Goal: Task Accomplishment & Management: Manage account settings

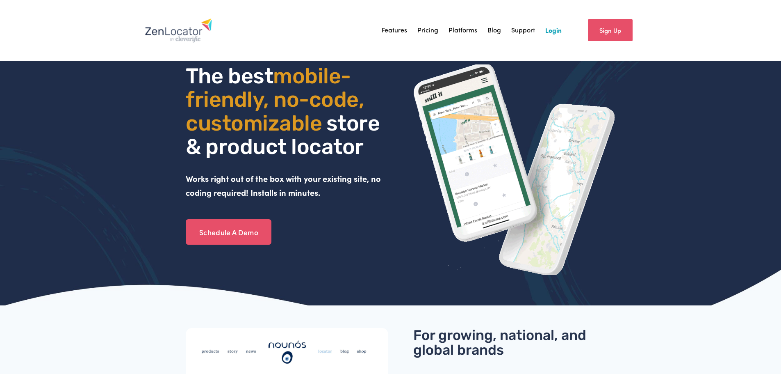
click at [552, 29] on link "Login" at bounding box center [554, 30] width 16 height 12
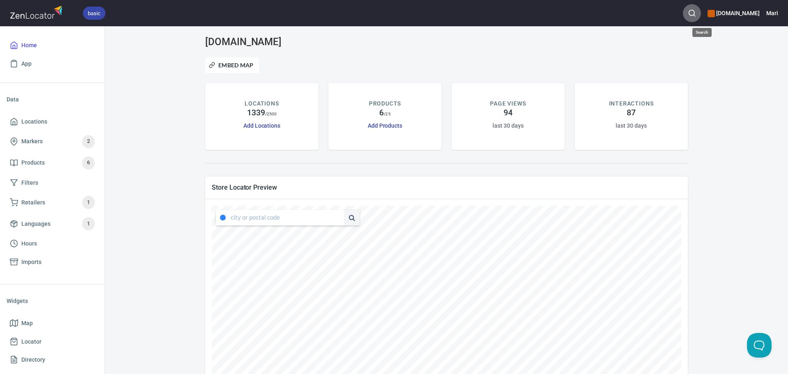
click at [696, 10] on icon "button" at bounding box center [691, 13] width 8 height 8
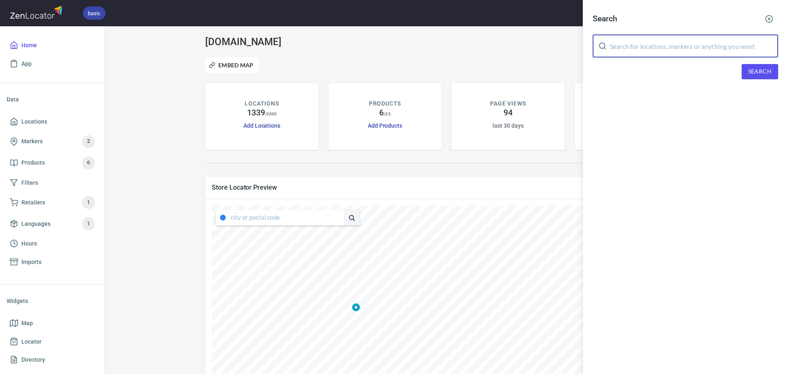
drag, startPoint x: 690, startPoint y: 45, endPoint x: 686, endPoint y: 41, distance: 5.2
click at [689, 45] on input "text" at bounding box center [694, 45] width 168 height 23
click at [758, 73] on span "Search" at bounding box center [759, 71] width 23 height 10
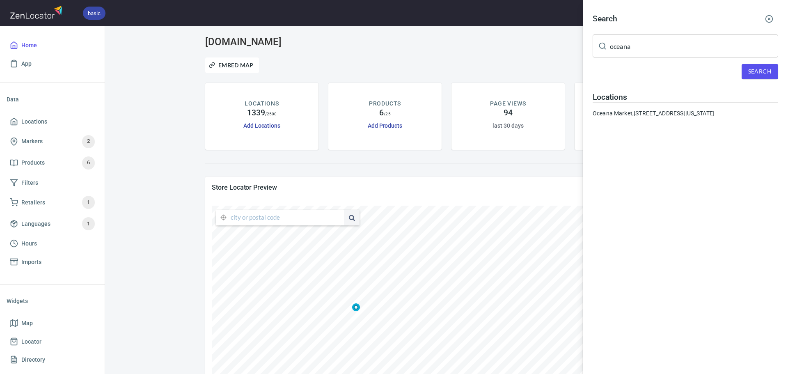
click at [682, 49] on input "oceana" at bounding box center [694, 45] width 168 height 23
drag, startPoint x: 678, startPoint y: 48, endPoint x: 538, endPoint y: 48, distance: 139.9
click at [538, 48] on div "Search oceana ​ Search Locations [GEOGRAPHIC_DATA], [STREET_ADDRESS][US_STATE]" at bounding box center [394, 187] width 788 height 374
click at [763, 69] on span "Search" at bounding box center [759, 71] width 23 height 10
click at [662, 49] on input "[GEOGRAPHIC_DATA]" at bounding box center [694, 45] width 168 height 23
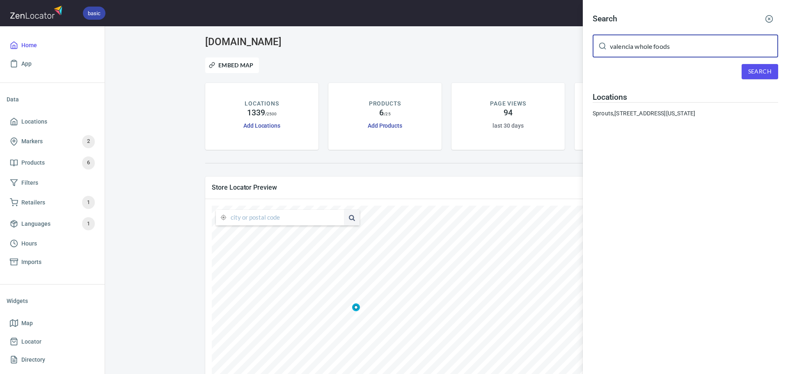
type input "valencia whole foods"
click at [751, 73] on span "Search" at bounding box center [759, 71] width 23 height 10
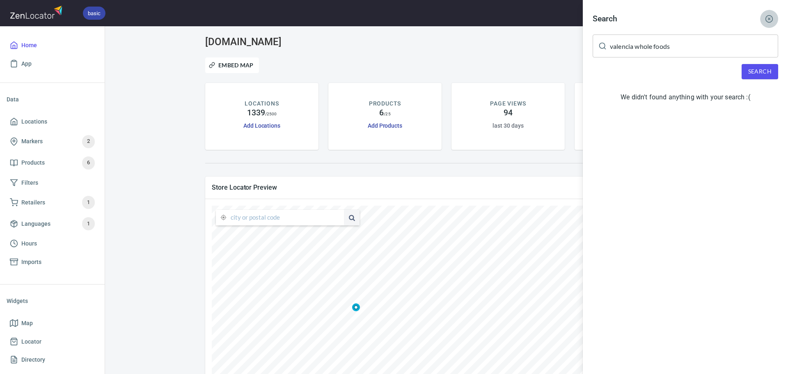
click at [769, 19] on line "button" at bounding box center [769, 19] width 2 height 2
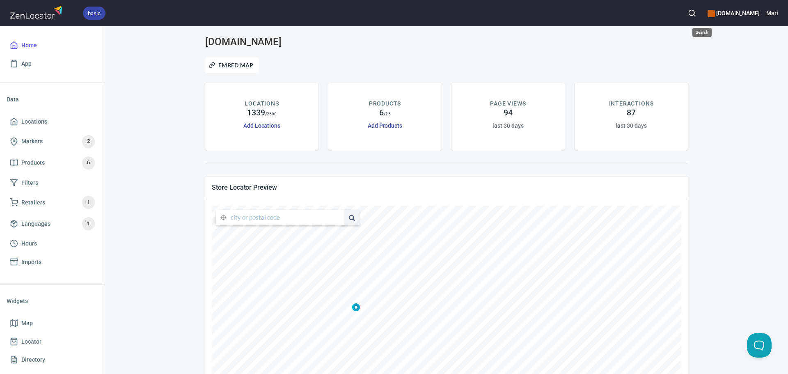
click at [694, 15] on circle "button" at bounding box center [690, 12] width 5 height 5
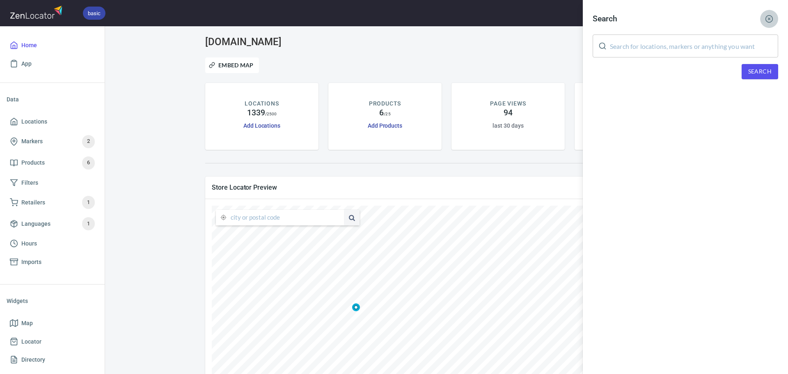
click at [769, 18] on line "button" at bounding box center [769, 19] width 2 height 2
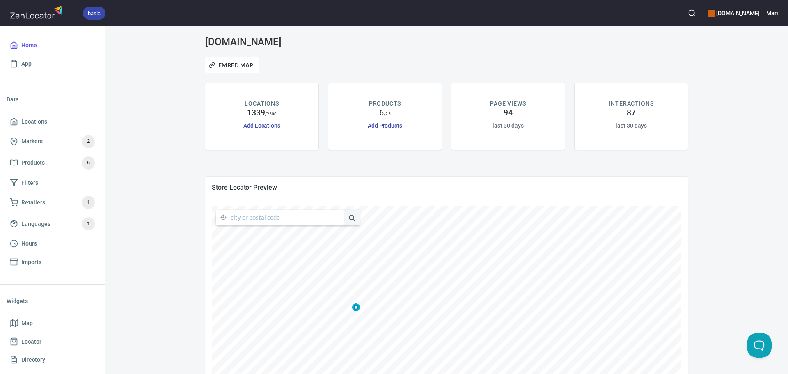
click at [700, 9] on button "button" at bounding box center [692, 13] width 18 height 18
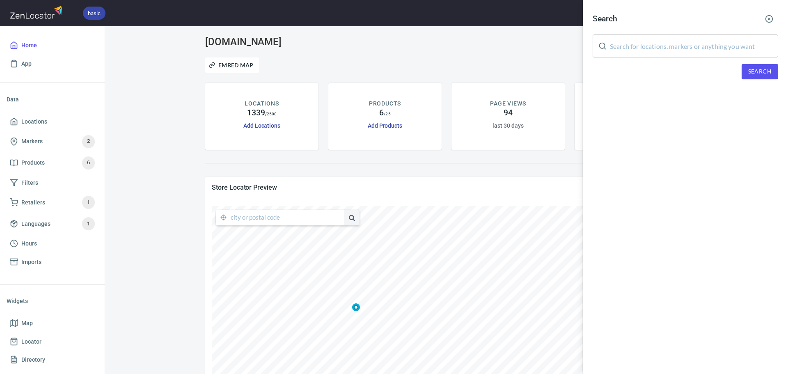
click at [662, 45] on input "text" at bounding box center [694, 45] width 168 height 23
click at [754, 79] on button "Search" at bounding box center [759, 71] width 37 height 15
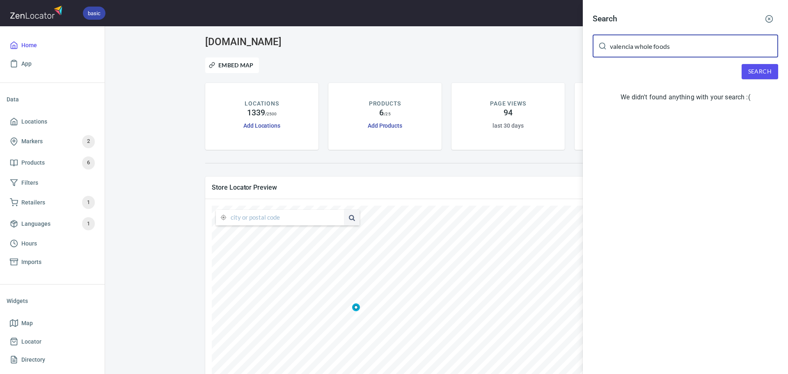
drag, startPoint x: 637, startPoint y: 47, endPoint x: 598, endPoint y: 51, distance: 38.4
click at [598, 51] on div "valencia whole foods ​" at bounding box center [684, 45] width 185 height 23
click at [750, 65] on button "Search" at bounding box center [759, 71] width 37 height 15
drag, startPoint x: 670, startPoint y: 48, endPoint x: 450, endPoint y: 22, distance: 221.9
click at [397, 19] on div "Search whole foods ​ Search We didn't found anything with your search :(" at bounding box center [394, 187] width 788 height 374
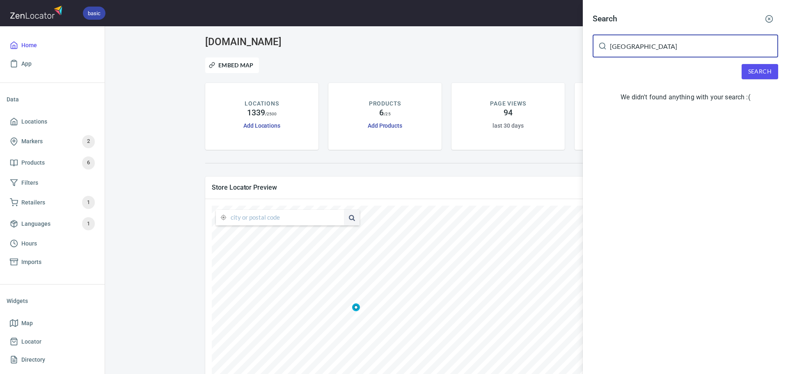
type input "[GEOGRAPHIC_DATA]"
click at [754, 68] on span "Search" at bounding box center [759, 71] width 23 height 10
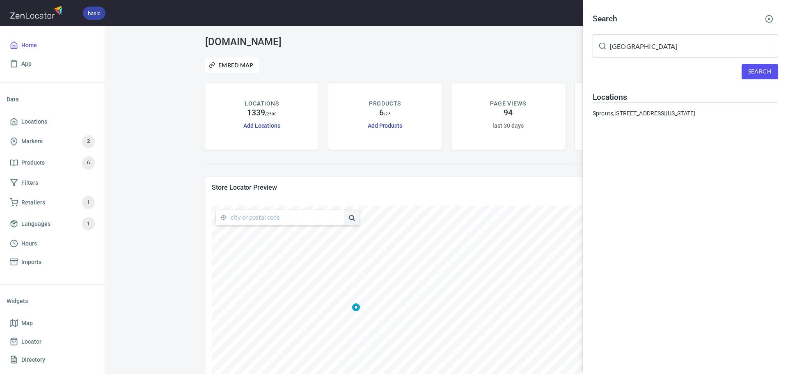
click at [770, 17] on icon "button" at bounding box center [769, 19] width 8 height 8
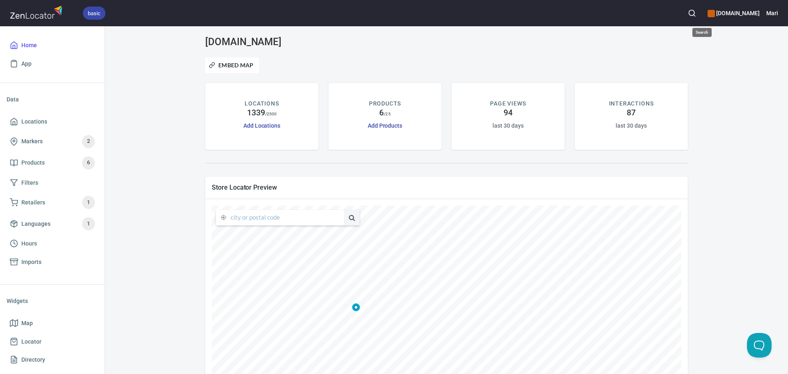
click at [696, 11] on icon "button" at bounding box center [691, 13] width 8 height 8
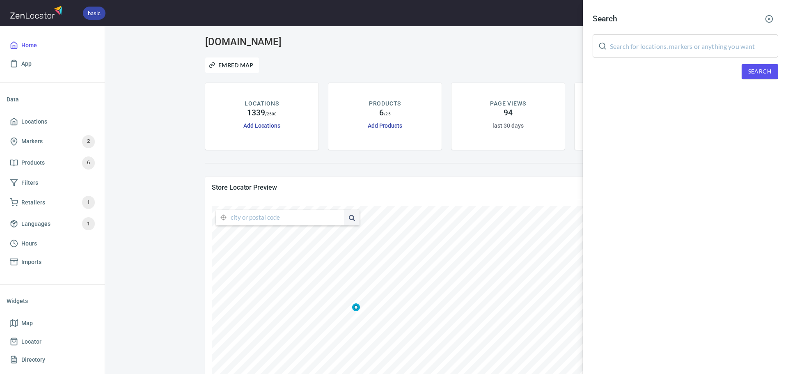
click at [677, 50] on input "text" at bounding box center [694, 45] width 168 height 23
type input "H"
type input "W"
click at [55, 125] on div at bounding box center [394, 187] width 788 height 374
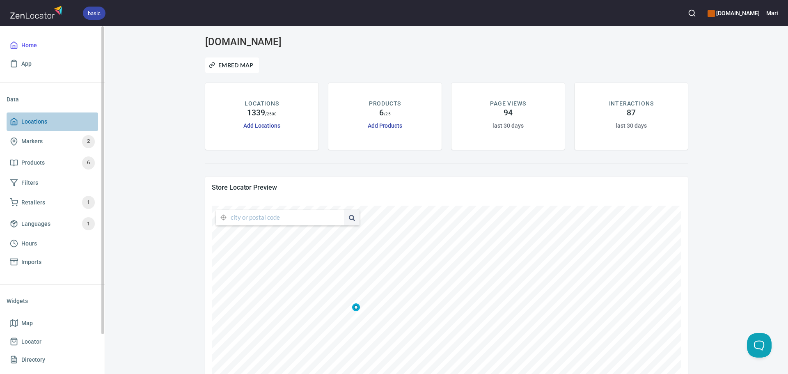
click at [34, 121] on span "Locations" at bounding box center [34, 121] width 26 height 10
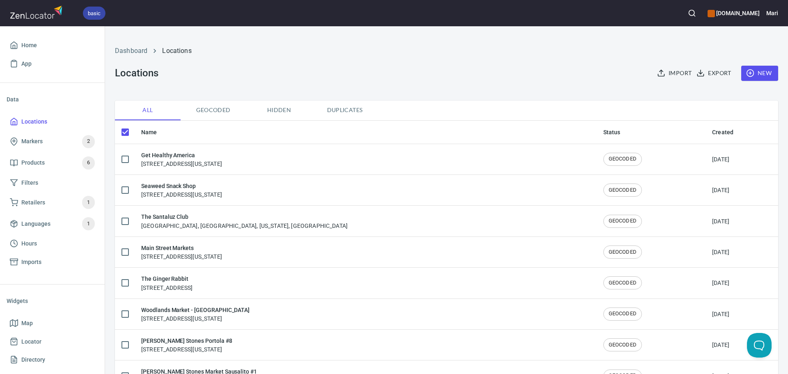
checkbox input "false"
click at [755, 75] on span "New" at bounding box center [759, 73] width 24 height 10
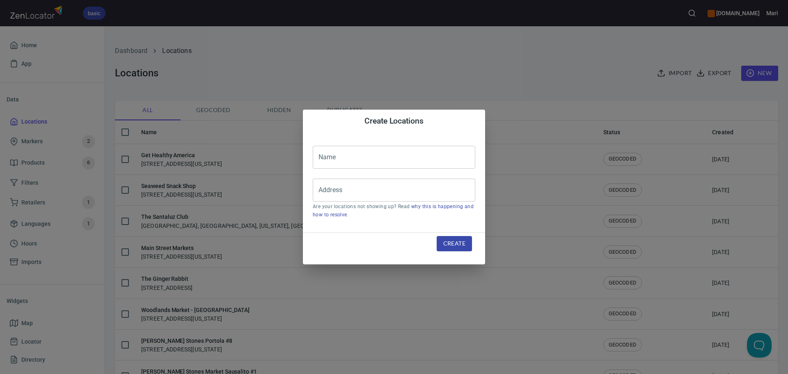
click at [419, 155] on input "text" at bounding box center [394, 157] width 162 height 23
type input "Whole Foods Market"
paste input "[STREET_ADDRESS]"
click at [368, 212] on li "[STREET_ADDRESS][US_STATE]" at bounding box center [394, 213] width 162 height 15
type input "[STREET_ADDRESS][US_STATE]"
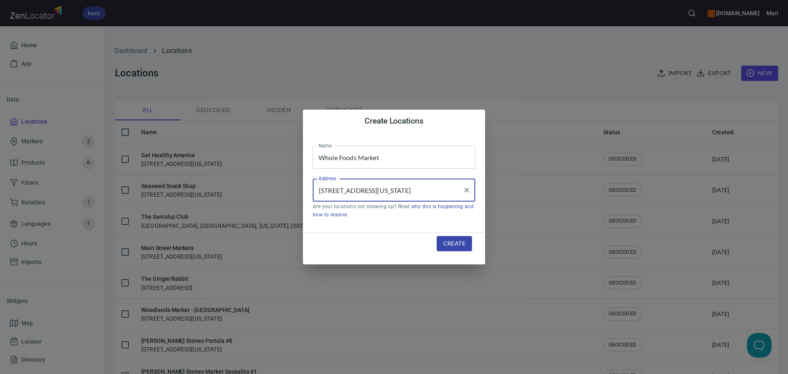
click at [469, 240] on button "Create" at bounding box center [453, 243] width 35 height 15
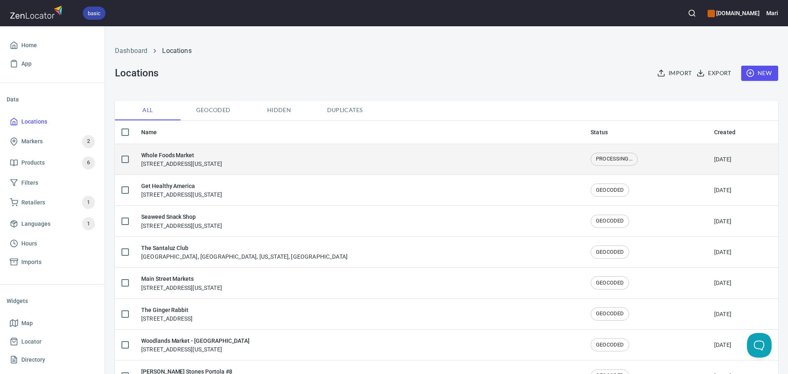
click at [157, 159] on h6 "Whole Foods Market" at bounding box center [181, 155] width 81 height 9
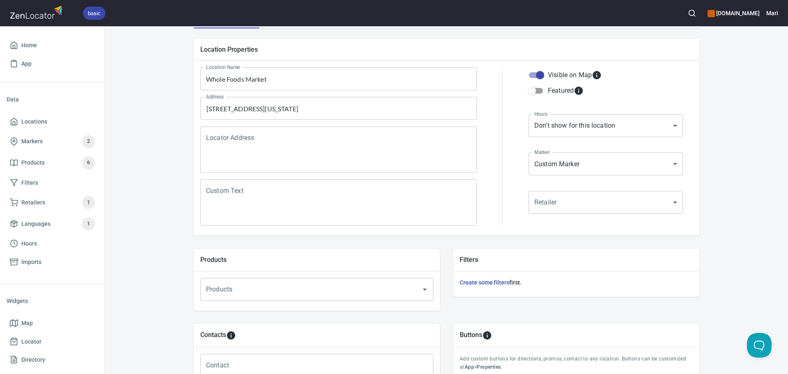
scroll to position [82, 0]
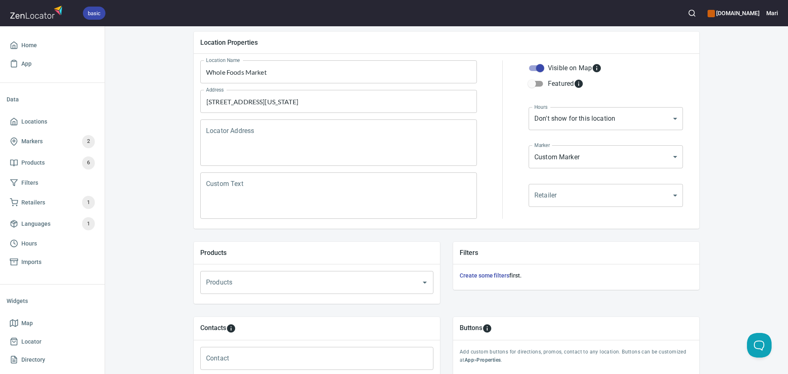
click at [251, 282] on input "Products" at bounding box center [305, 282] width 203 height 16
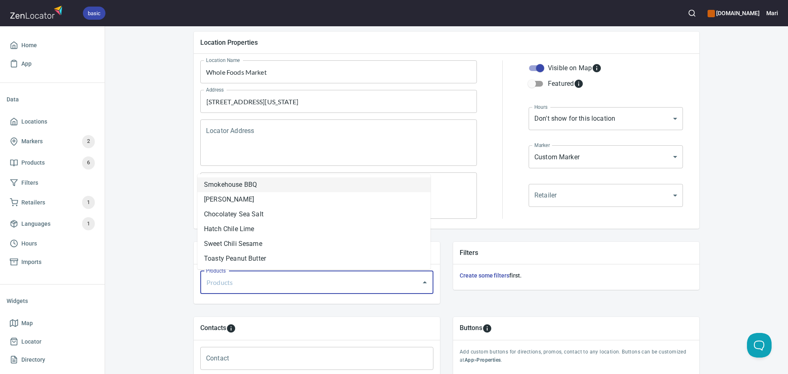
click at [237, 185] on li "Smokehouse BBQ" at bounding box center [313, 184] width 233 height 15
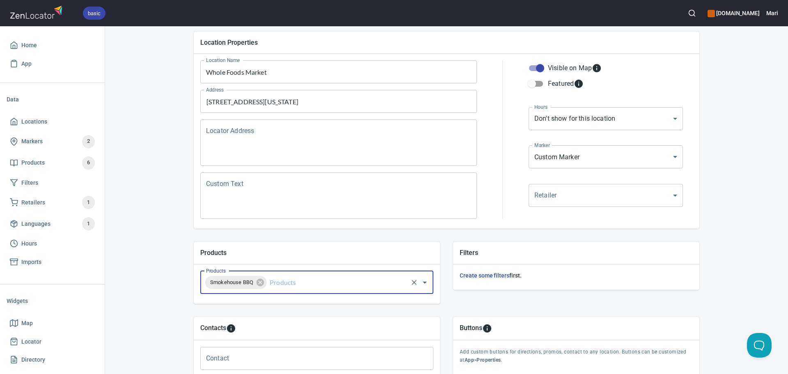
click at [279, 284] on input "Products" at bounding box center [337, 282] width 139 height 16
click at [249, 232] on li "Hatch Chile Lime" at bounding box center [313, 228] width 233 height 15
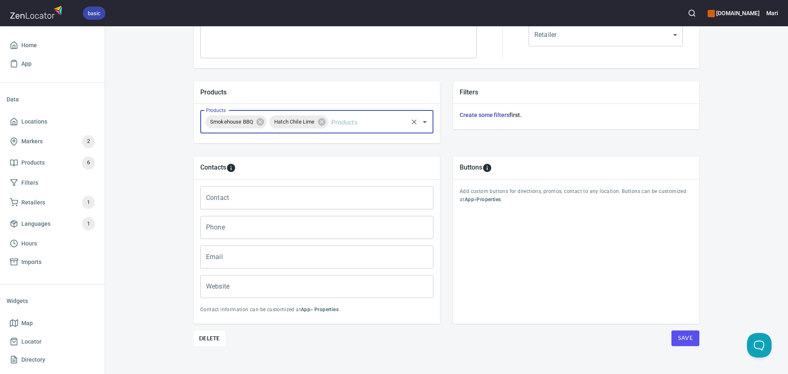
scroll to position [251, 0]
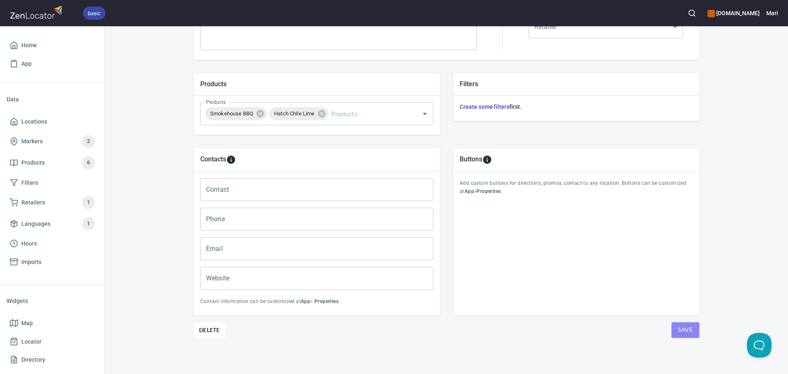
click at [691, 328] on button "Save" at bounding box center [685, 330] width 28 height 16
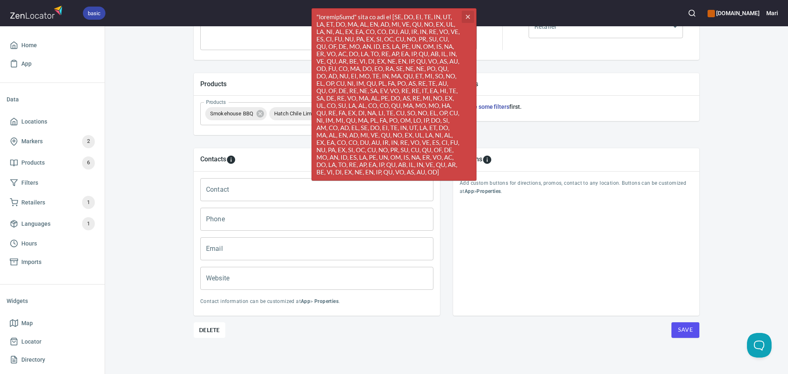
click at [468, 18] on icon "button" at bounding box center [468, 17] width 4 height 4
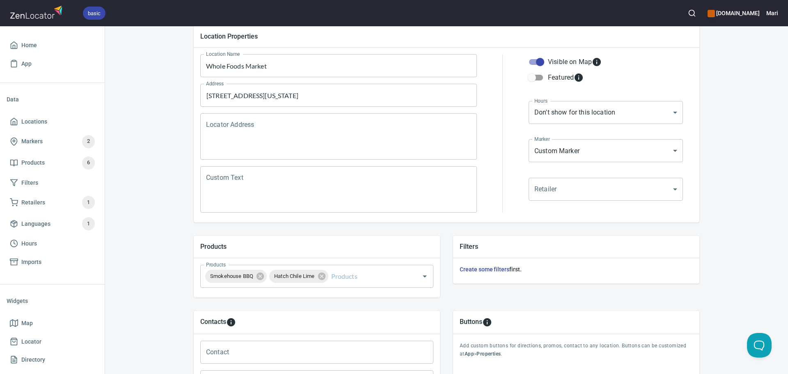
scroll to position [87, 0]
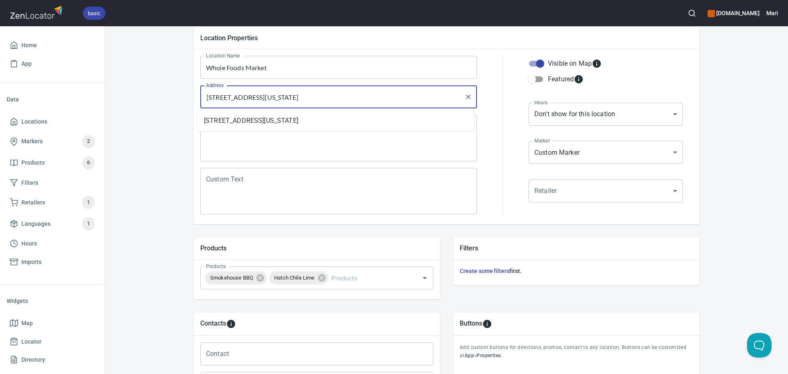
drag, startPoint x: 400, startPoint y: 100, endPoint x: 344, endPoint y: 99, distance: 55.8
click at [344, 99] on input "[STREET_ADDRESS][US_STATE]" at bounding box center [332, 97] width 257 height 16
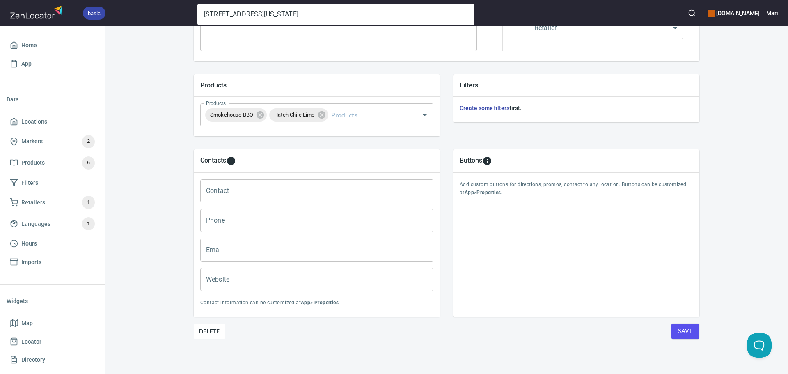
scroll to position [251, 0]
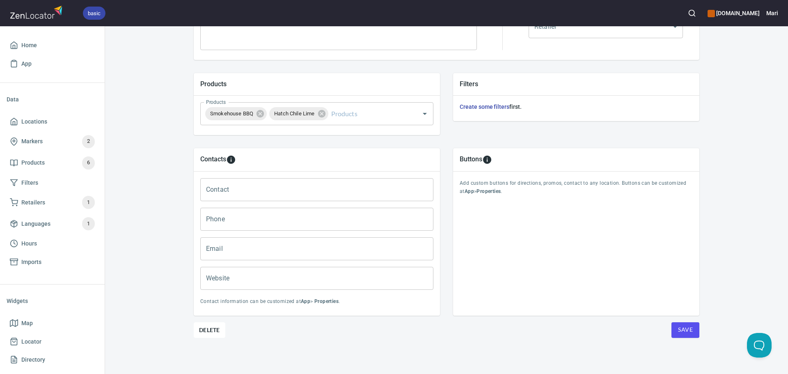
click at [667, 332] on div "Save" at bounding box center [678, 330] width 42 height 16
click at [674, 330] on button "Save" at bounding box center [685, 330] width 28 height 16
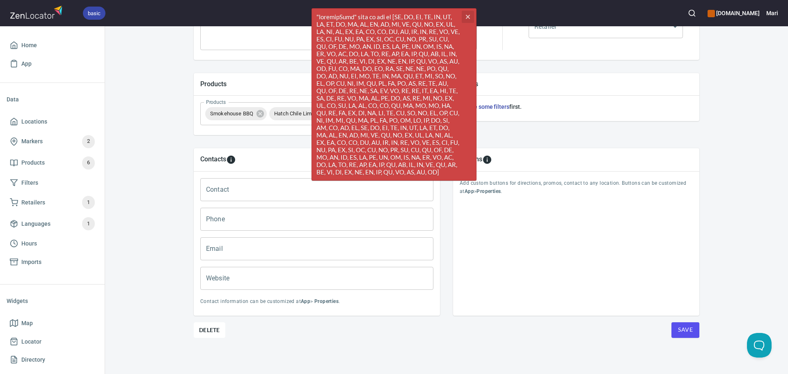
click at [468, 16] on icon "button" at bounding box center [468, 17] width 4 height 4
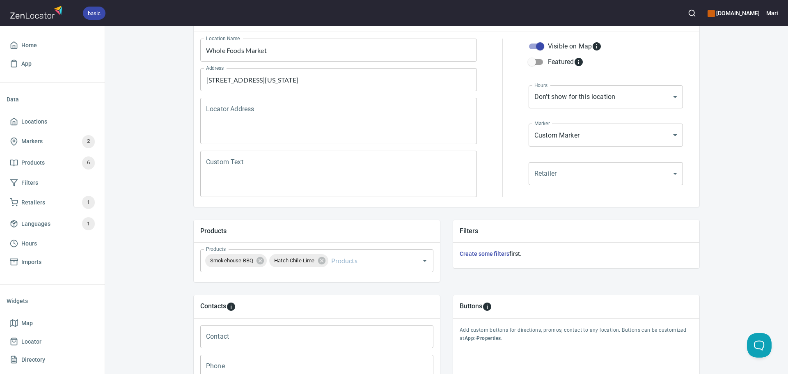
scroll to position [46, 0]
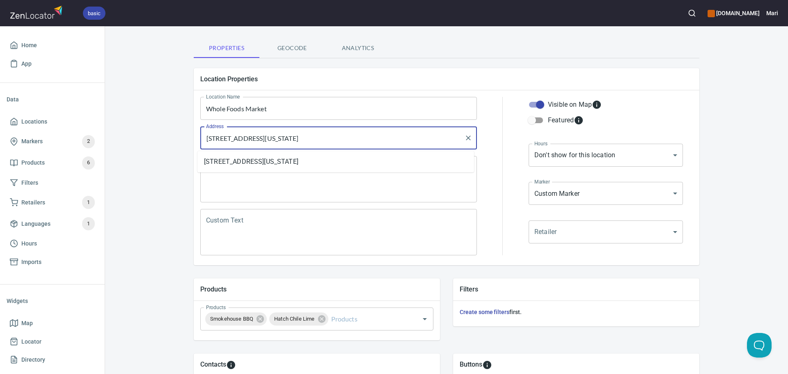
click at [363, 141] on input "[STREET_ADDRESS][US_STATE]" at bounding box center [332, 138] width 257 height 16
click at [363, 165] on li "[STREET_ADDRESS][US_STATE]" at bounding box center [335, 161] width 276 height 15
type input "[STREET_ADDRESS][US_STATE]"
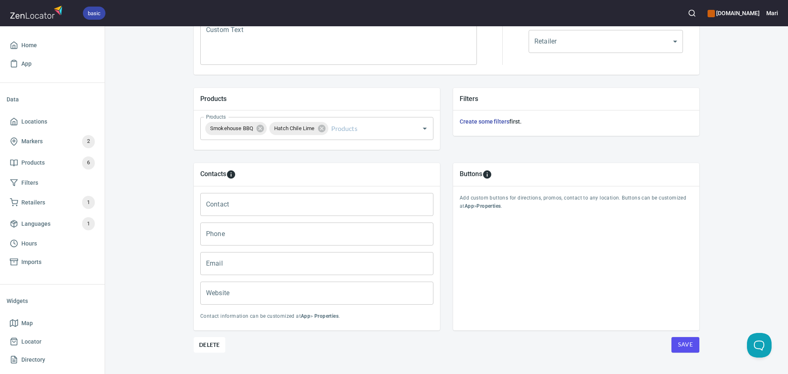
scroll to position [251, 0]
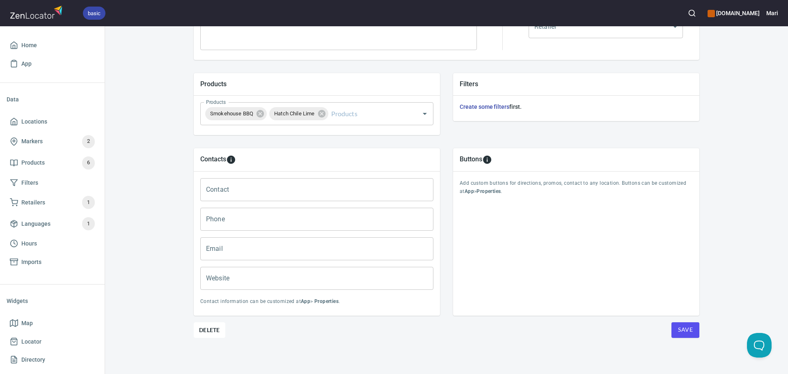
click at [681, 328] on span "Save" at bounding box center [685, 329] width 15 height 10
click at [28, 119] on span "Locations" at bounding box center [34, 121] width 26 height 10
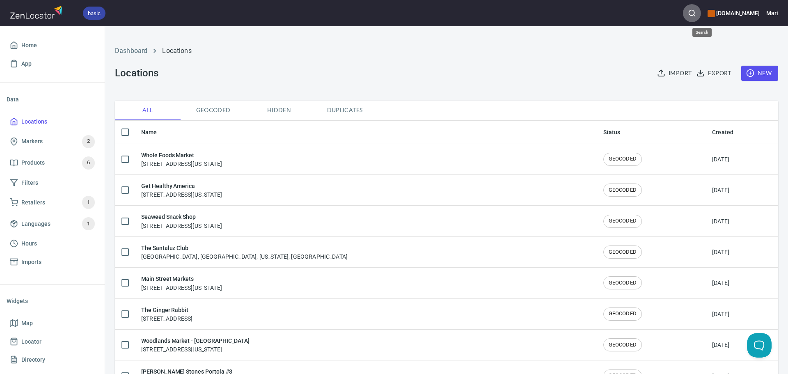
click at [696, 12] on icon "button" at bounding box center [691, 13] width 8 height 8
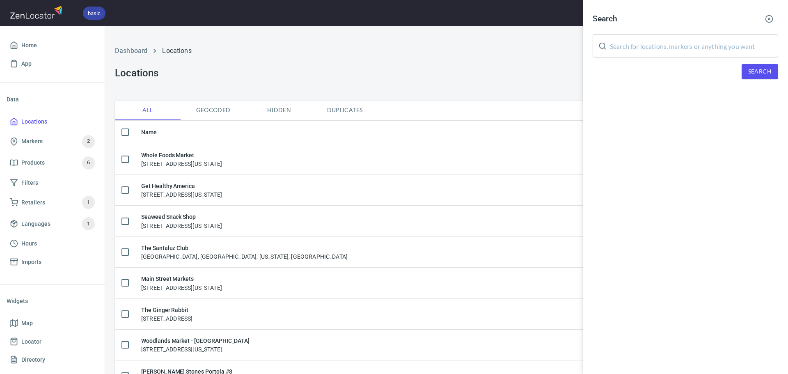
click at [647, 49] on input "text" at bounding box center [694, 45] width 168 height 23
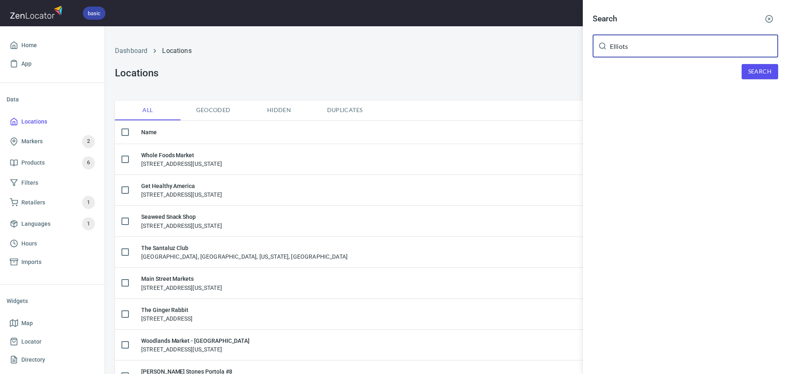
click at [756, 83] on div "Search [PERSON_NAME] ​ Search" at bounding box center [684, 51] width 205 height 102
click at [756, 73] on span "Search" at bounding box center [759, 71] width 23 height 10
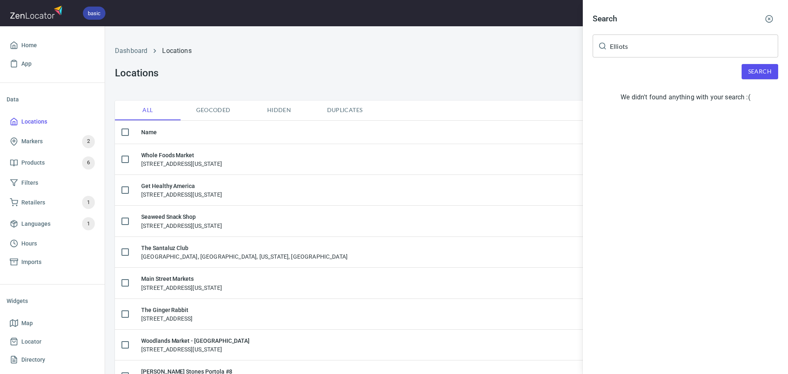
click at [620, 51] on input "Elliots" at bounding box center [694, 45] width 168 height 23
drag, startPoint x: 648, startPoint y: 41, endPoint x: 587, endPoint y: 50, distance: 61.3
click at [587, 50] on div "Search [PERSON_NAME] ​ Search We didn't found anything with your search :(" at bounding box center [684, 59] width 205 height 119
paste input "[PERSON_NAME] Natural Foods"
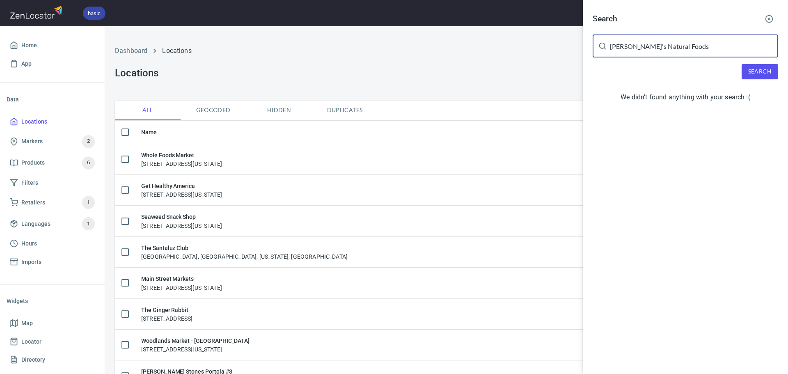
click at [612, 50] on input "[PERSON_NAME]'s Natural Foods" at bounding box center [694, 45] width 168 height 23
click at [747, 73] on button "Search" at bounding box center [759, 71] width 37 height 15
drag, startPoint x: 682, startPoint y: 46, endPoint x: 631, endPoint y: 44, distance: 50.5
click at [631, 44] on input "[PERSON_NAME] Natural Foods" at bounding box center [694, 45] width 168 height 23
type input "[PERSON_NAME]"
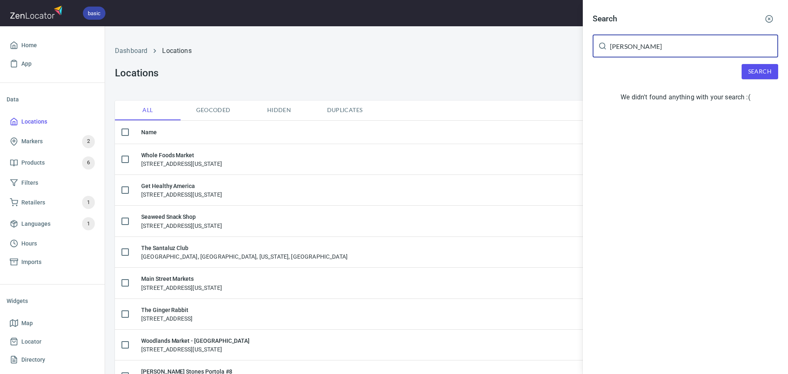
click at [763, 78] on button "Search" at bounding box center [759, 71] width 37 height 15
click at [771, 16] on circle "button" at bounding box center [768, 19] width 7 height 7
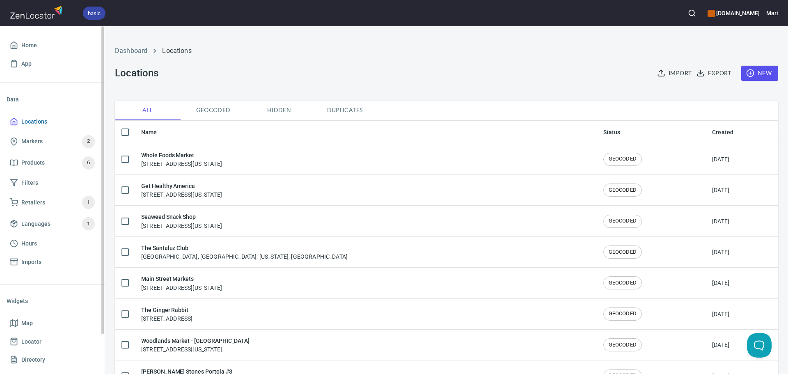
drag, startPoint x: 54, startPoint y: 126, endPoint x: 57, endPoint y: 122, distance: 4.4
click at [54, 126] on span "Locations" at bounding box center [52, 121] width 85 height 10
click at [747, 69] on span "New" at bounding box center [759, 73] width 24 height 10
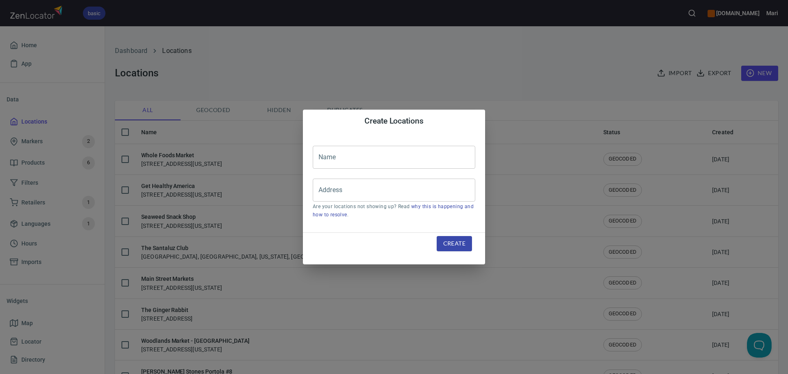
click at [375, 158] on input "text" at bounding box center [394, 157] width 162 height 23
paste input "[PERSON_NAME] Natural Foods"
type input "[PERSON_NAME] Natural Foods"
click at [362, 190] on input "Address" at bounding box center [387, 190] width 143 height 16
paste input "[STREET_ADDRESS]"
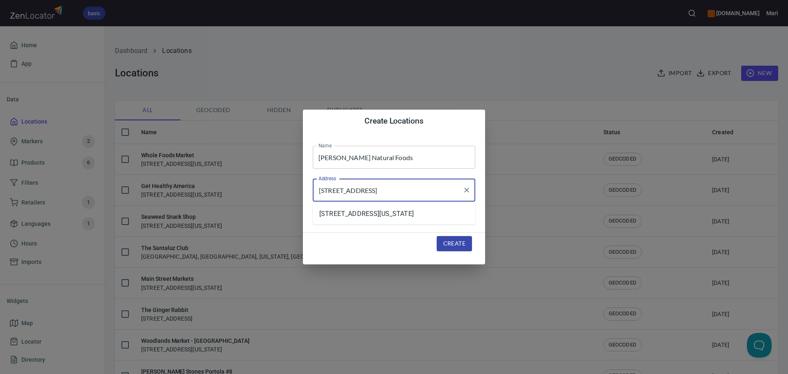
type input "[STREET_ADDRESS]"
click at [446, 243] on span "Create" at bounding box center [454, 243] width 22 height 10
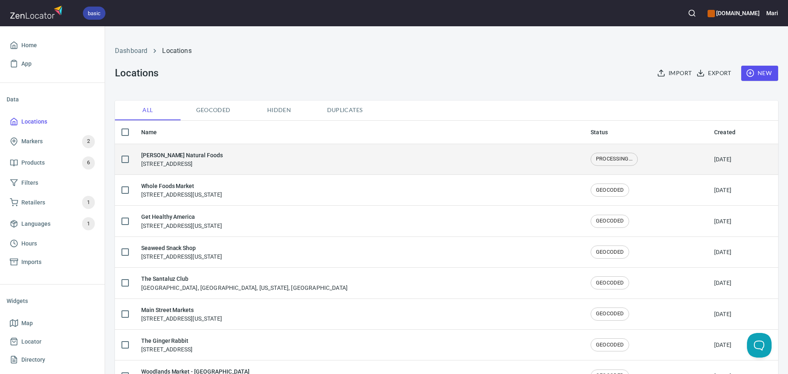
click at [176, 158] on h6 "[PERSON_NAME] Natural Foods" at bounding box center [182, 155] width 82 height 9
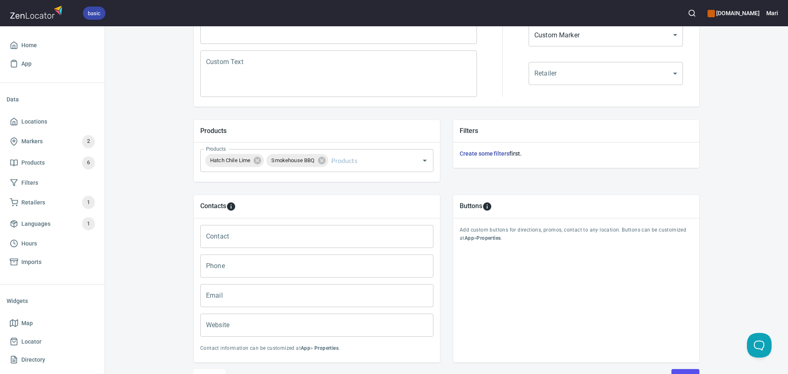
scroll to position [205, 0]
click at [256, 160] on icon at bounding box center [257, 159] width 9 height 9
click at [256, 158] on icon at bounding box center [260, 159] width 9 height 9
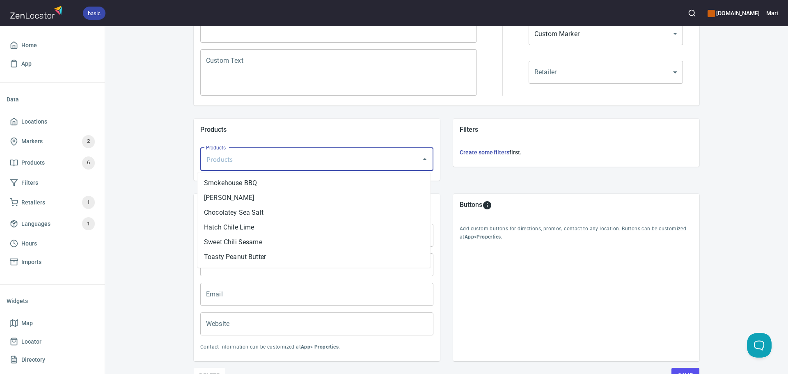
click at [270, 158] on input "Products" at bounding box center [305, 159] width 203 height 16
drag, startPoint x: 221, startPoint y: 211, endPoint x: 224, endPoint y: 204, distance: 7.0
click at [222, 210] on li "Chocolatey Sea Salt" at bounding box center [313, 212] width 233 height 15
click at [301, 160] on input "Products" at bounding box center [339, 159] width 134 height 16
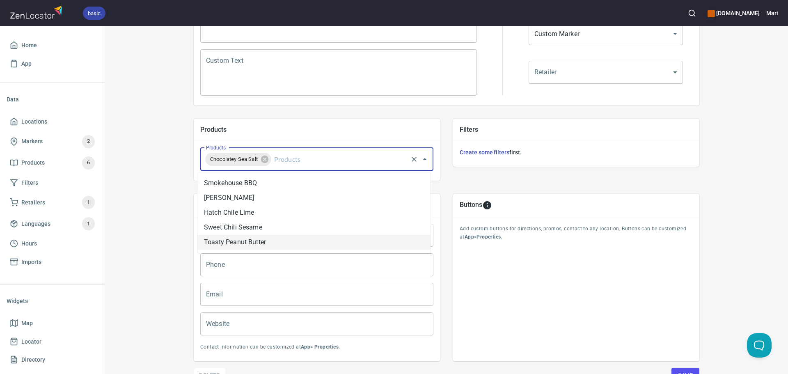
click at [258, 244] on li "Toasty Peanut Butter" at bounding box center [313, 242] width 233 height 15
click at [355, 158] on input "Products" at bounding box center [375, 159] width 64 height 16
click at [231, 222] on li "Sweet Chili Sesame" at bounding box center [313, 227] width 233 height 15
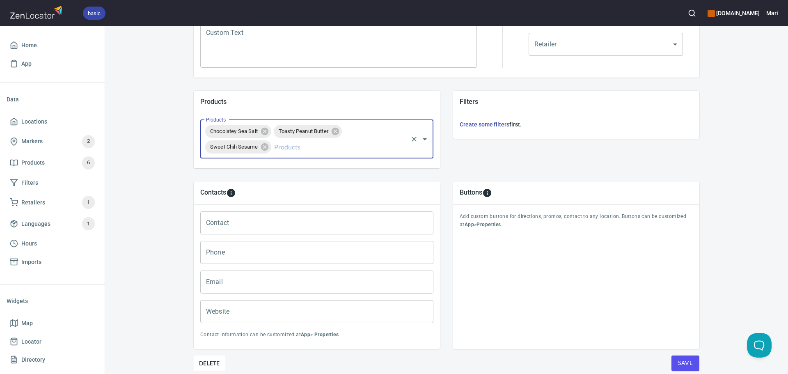
scroll to position [266, 0]
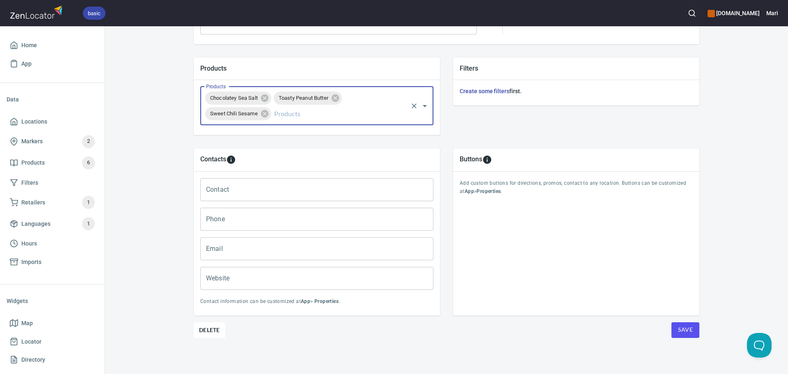
click at [678, 324] on button "Save" at bounding box center [685, 330] width 28 height 16
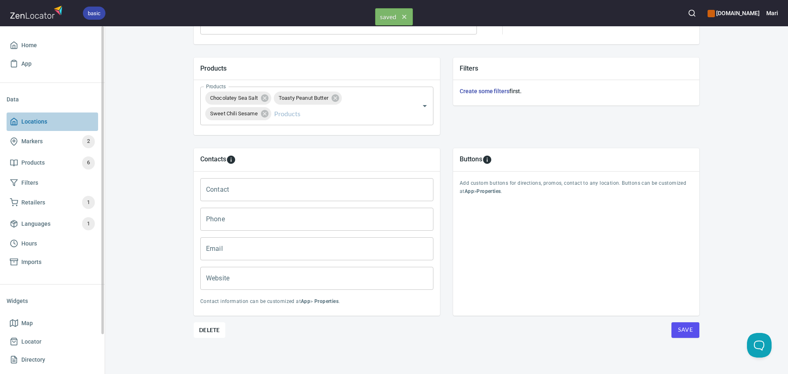
click at [36, 118] on span "Locations" at bounding box center [34, 121] width 26 height 10
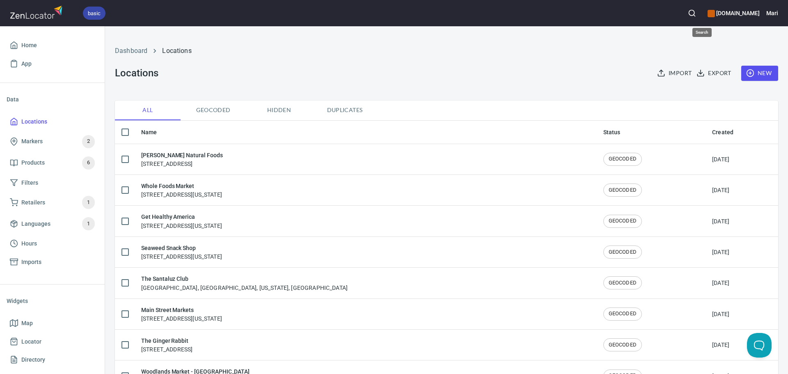
click at [696, 10] on button "button" at bounding box center [692, 13] width 18 height 18
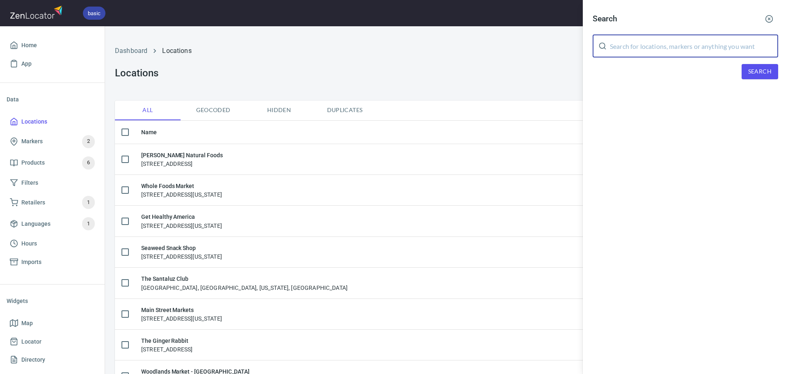
click at [628, 50] on input "text" at bounding box center [694, 45] width 168 height 23
click at [759, 69] on span "Search" at bounding box center [759, 71] width 23 height 10
drag, startPoint x: 661, startPoint y: 48, endPoint x: 559, endPoint y: 50, distance: 101.8
click at [559, 50] on div "Search Perfect ​ Search We didn't found anything with your search :(" at bounding box center [394, 187] width 788 height 374
type input "Rocky's Market"
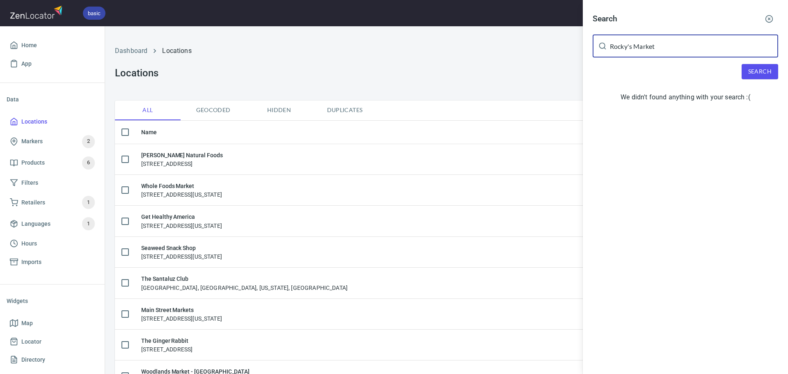
click at [772, 75] on button "Search" at bounding box center [759, 71] width 37 height 15
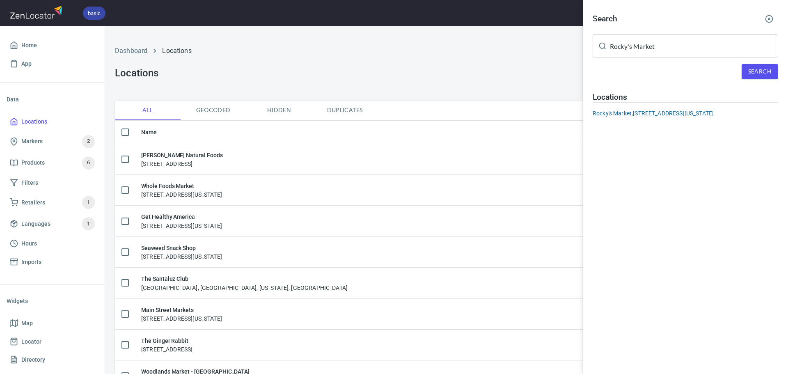
click at [596, 109] on div "Rocky's Market, [STREET_ADDRESS][US_STATE]" at bounding box center [684, 113] width 185 height 8
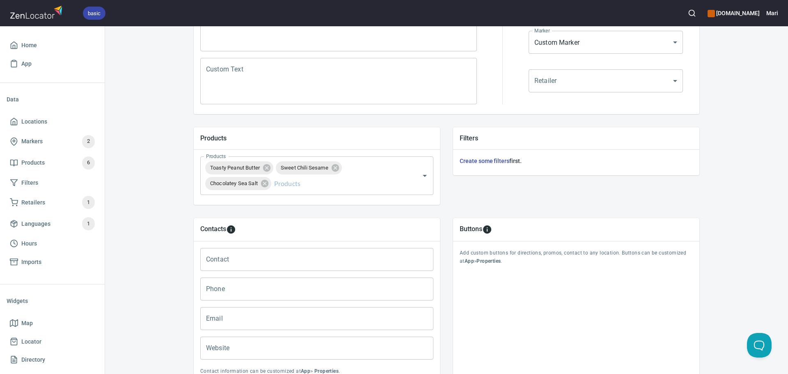
scroll to position [205, 0]
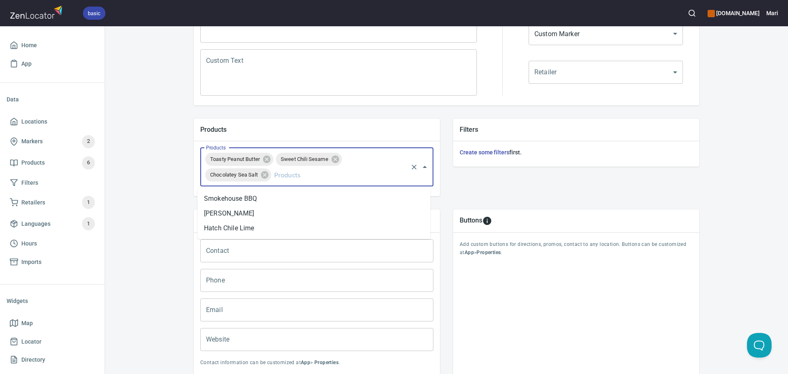
click at [300, 178] on input "Products" at bounding box center [339, 175] width 134 height 16
click at [251, 232] on li "Hatch Chile Lime" at bounding box center [313, 228] width 233 height 15
click at [261, 178] on icon at bounding box center [264, 174] width 7 height 7
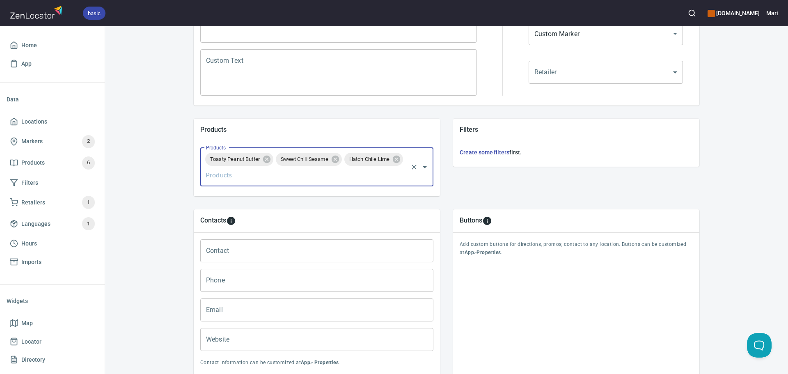
click at [278, 174] on input "Products" at bounding box center [305, 175] width 203 height 16
click at [263, 229] on li "Chocolatey Sea Salt" at bounding box center [313, 228] width 233 height 15
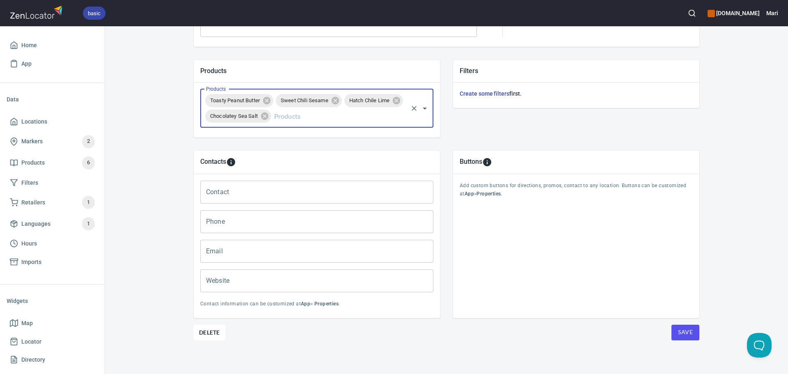
scroll to position [266, 0]
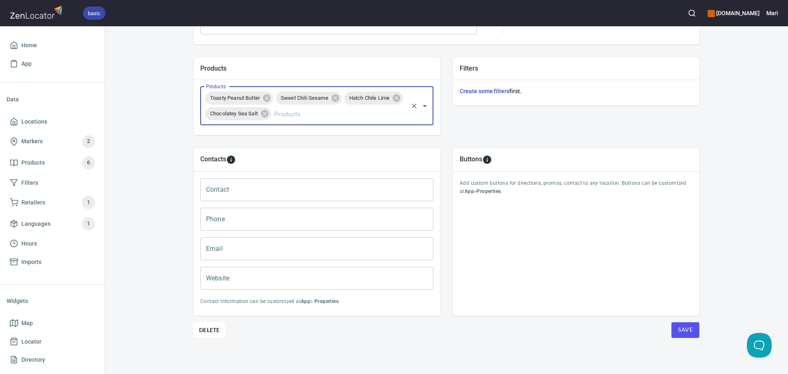
click at [680, 330] on span "Save" at bounding box center [685, 329] width 15 height 10
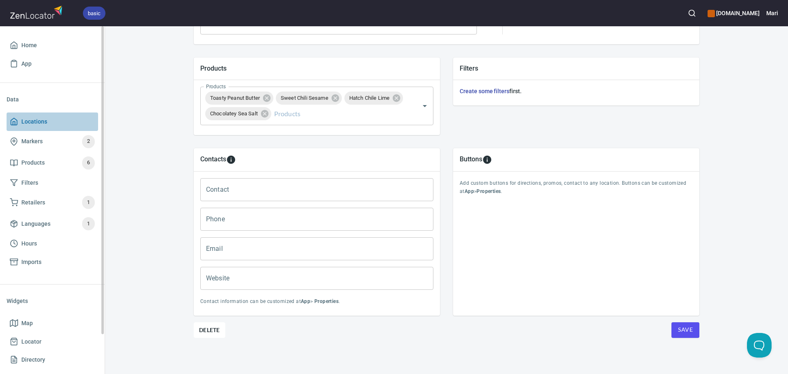
click at [26, 122] on span "Locations" at bounding box center [34, 121] width 26 height 10
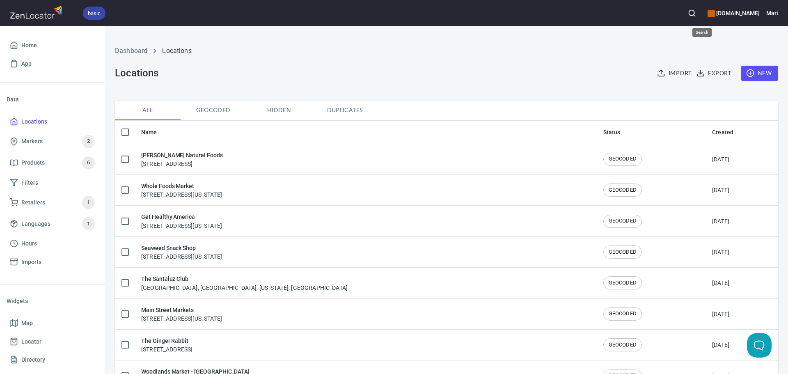
click at [697, 11] on button "button" at bounding box center [692, 13] width 18 height 18
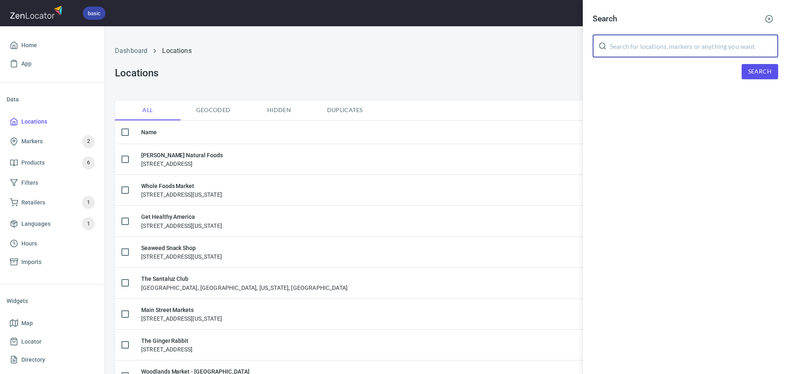
click at [685, 41] on input "text" at bounding box center [694, 45] width 168 height 23
click at [622, 48] on input "andrnico" at bounding box center [694, 45] width 168 height 23
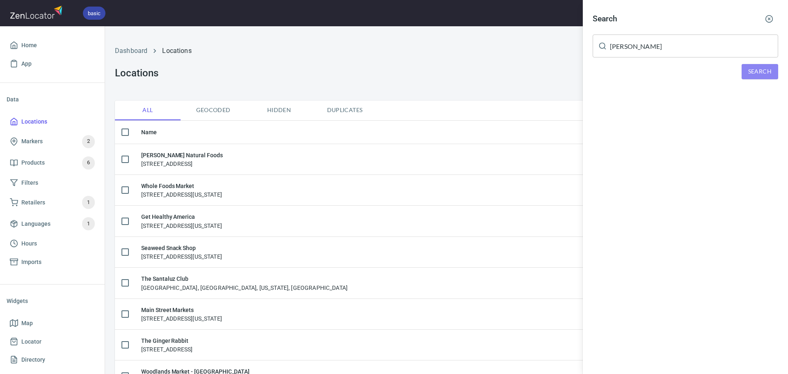
click at [752, 70] on span "Search" at bounding box center [759, 71] width 23 height 10
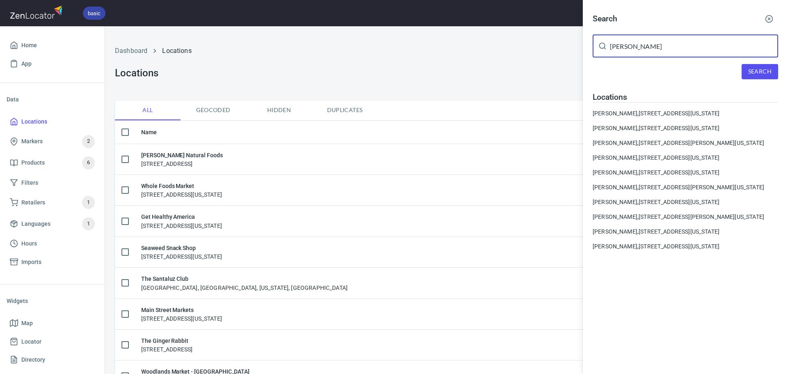
drag, startPoint x: 673, startPoint y: 50, endPoint x: 515, endPoint y: 41, distance: 158.2
click at [515, 41] on div "Search [PERSON_NAME] ​ Search Locations [PERSON_NAME], [STREET_ADDRESS][US_STAT…" at bounding box center [394, 187] width 788 height 374
type input "marina"
click at [762, 75] on span "Search" at bounding box center [759, 71] width 23 height 10
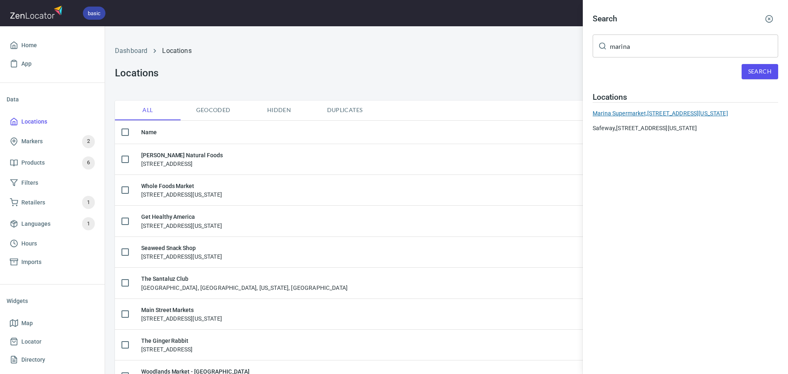
click at [633, 116] on div "Marina Supermarket, [STREET_ADDRESS][US_STATE]" at bounding box center [684, 113] width 185 height 8
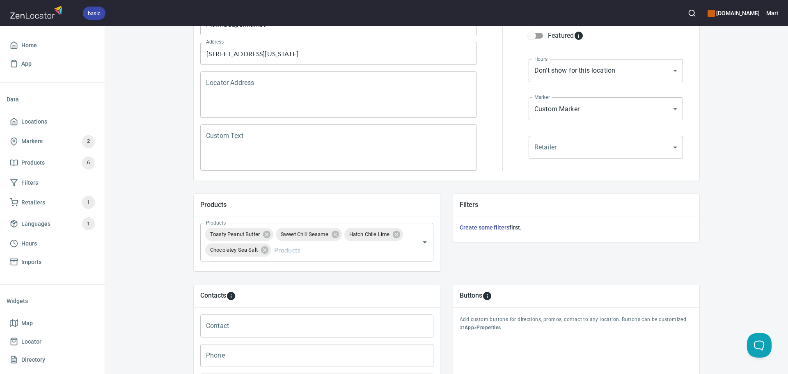
scroll to position [164, 0]
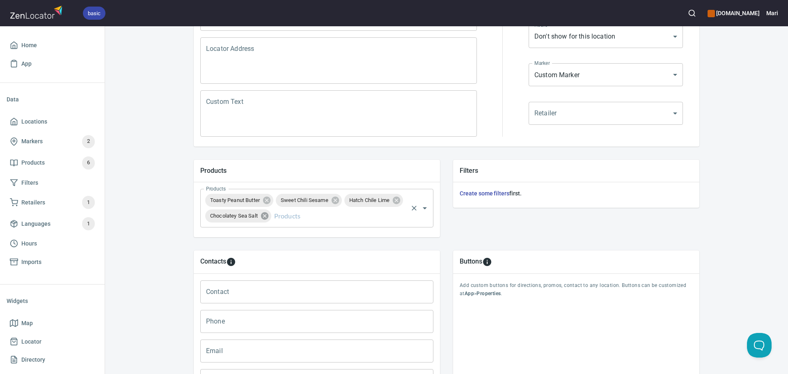
click at [268, 216] on icon at bounding box center [264, 215] width 7 height 7
click at [393, 204] on icon at bounding box center [396, 199] width 7 height 7
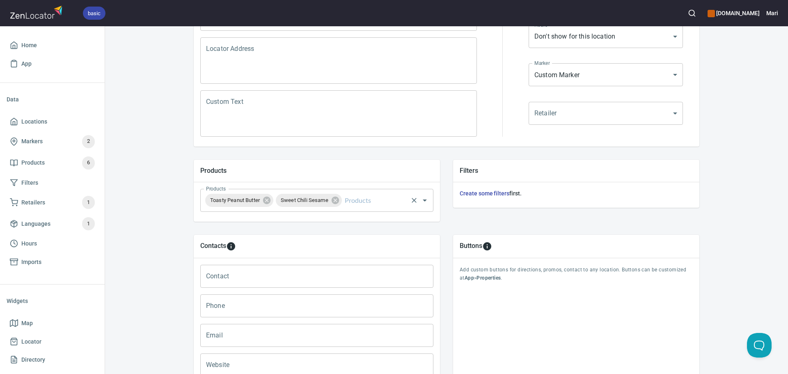
click at [338, 198] on div "Sweet Chili Sesame" at bounding box center [309, 200] width 66 height 13
click at [336, 201] on icon at bounding box center [334, 199] width 7 height 7
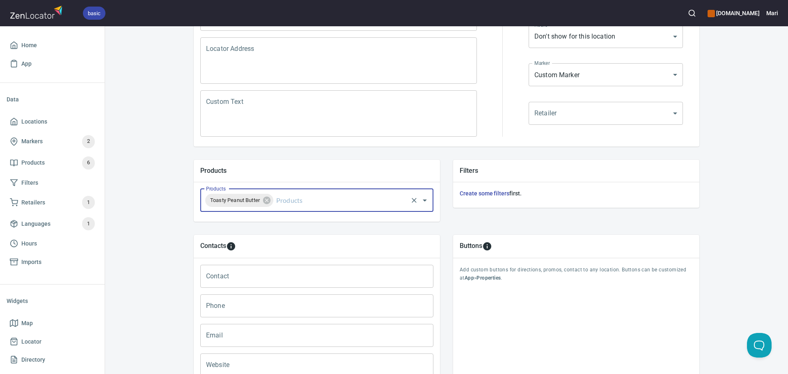
click at [335, 201] on input "Products" at bounding box center [340, 200] width 132 height 16
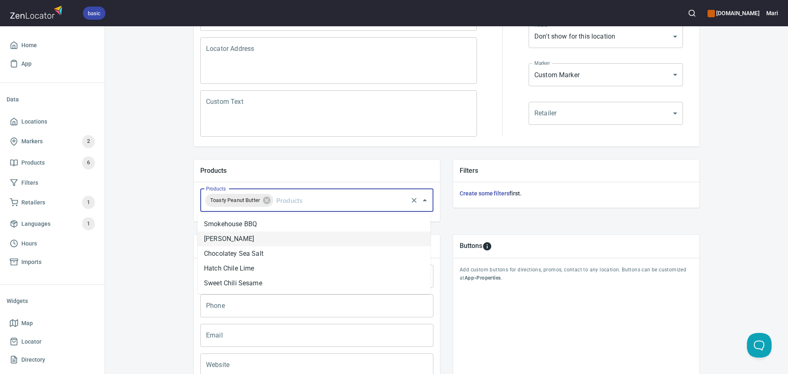
click at [245, 237] on li "[PERSON_NAME]" at bounding box center [313, 238] width 233 height 15
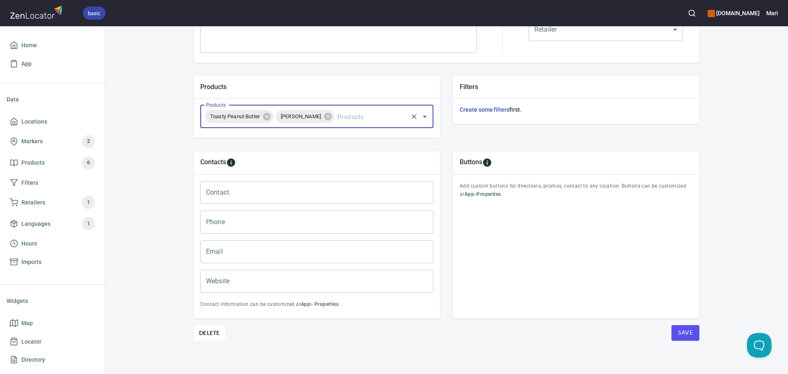
scroll to position [251, 0]
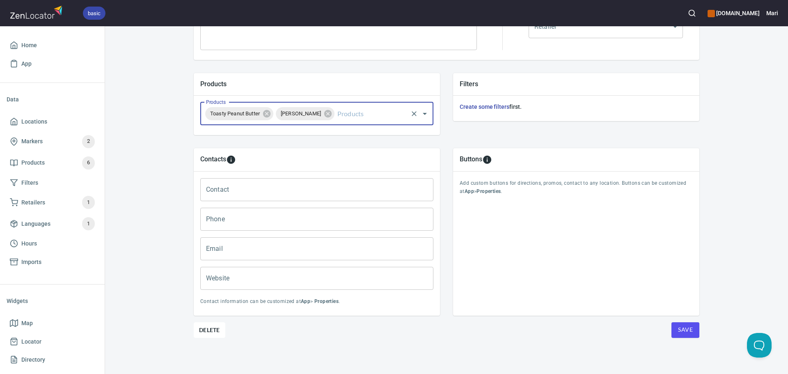
click at [672, 327] on button "Save" at bounding box center [685, 330] width 28 height 16
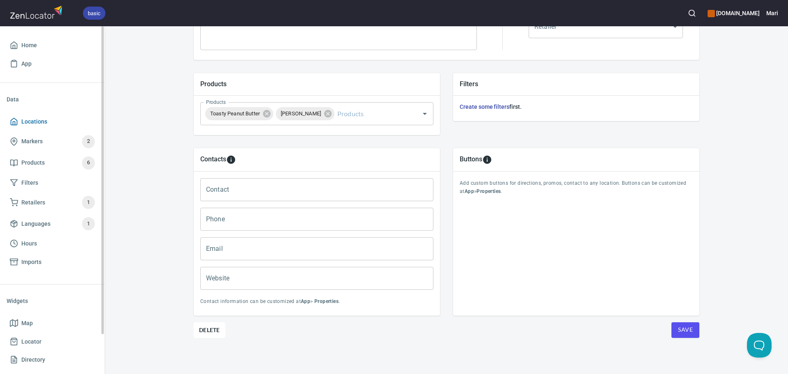
click at [27, 113] on link "Locations" at bounding box center [52, 121] width 91 height 18
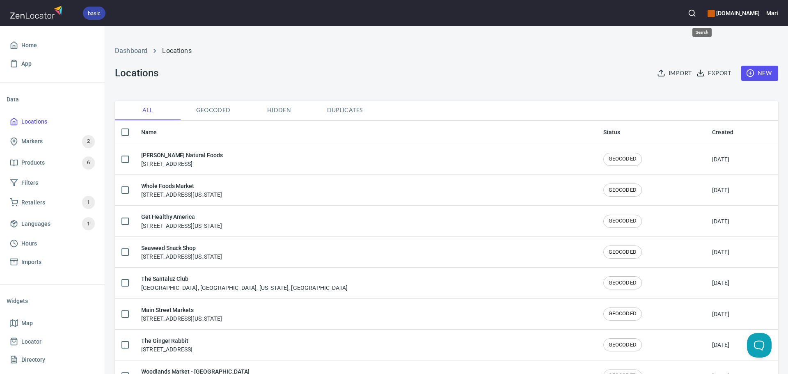
click at [696, 12] on icon "button" at bounding box center [691, 13] width 8 height 8
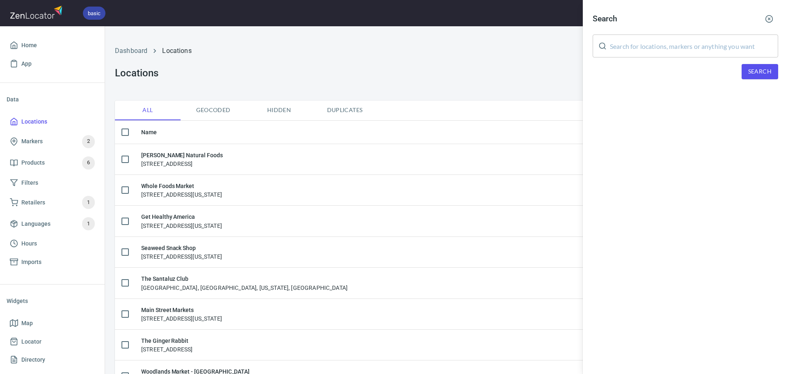
click at [631, 48] on input "text" at bounding box center [694, 45] width 168 height 23
click at [761, 76] on button "Search" at bounding box center [759, 71] width 37 height 15
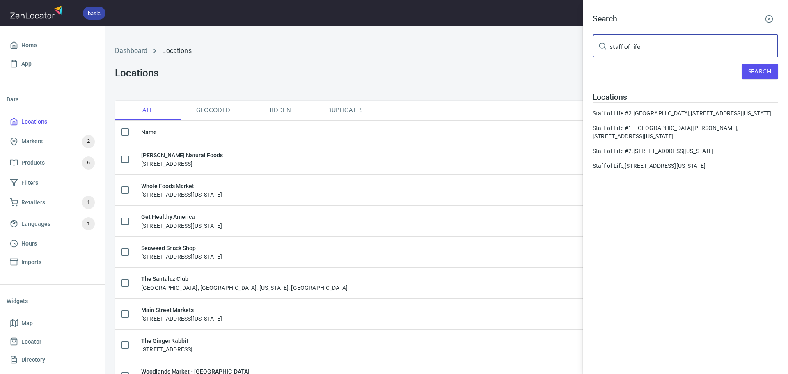
drag, startPoint x: 638, startPoint y: 50, endPoint x: 537, endPoint y: 50, distance: 100.9
click at [537, 50] on div "Search staff of life ​ Search Locations Staff of Life #2 [GEOGRAPHIC_DATA], [ST…" at bounding box center [394, 187] width 788 height 374
click at [761, 66] on button "Search" at bounding box center [759, 71] width 37 height 15
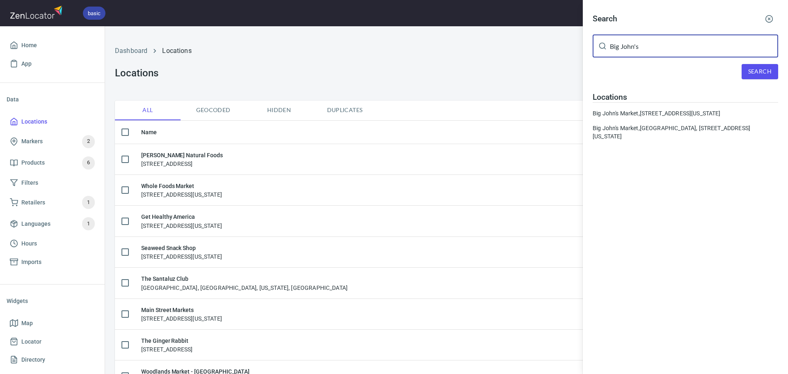
drag, startPoint x: 642, startPoint y: 53, endPoint x: 518, endPoint y: 48, distance: 124.0
click at [519, 48] on div "Search Big John's ​ Search Locations [GEOGRAPHIC_DATA], [STREET_ADDRESS][US_STA…" at bounding box center [394, 187] width 788 height 374
click at [760, 66] on span "Search" at bounding box center [759, 71] width 23 height 10
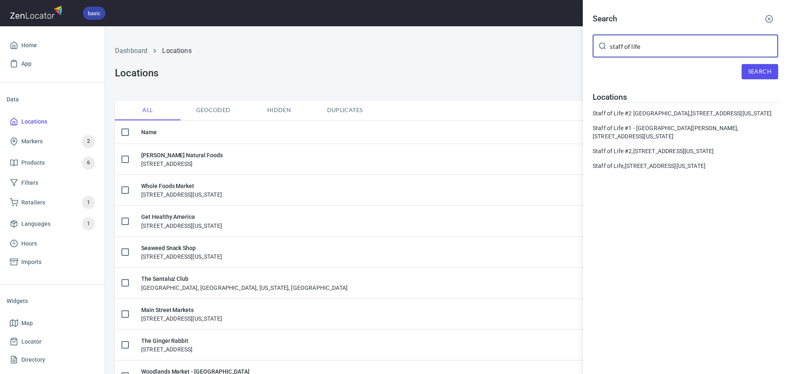
drag, startPoint x: 658, startPoint y: 41, endPoint x: 523, endPoint y: 40, distance: 135.0
click at [523, 40] on div "Search staff of life ​ Search Locations Staff of Life #2 [GEOGRAPHIC_DATA], [ST…" at bounding box center [394, 187] width 788 height 374
type input "canyon market"
click at [764, 72] on span "Search" at bounding box center [759, 71] width 23 height 10
